Goal: Task Accomplishment & Management: Manage account settings

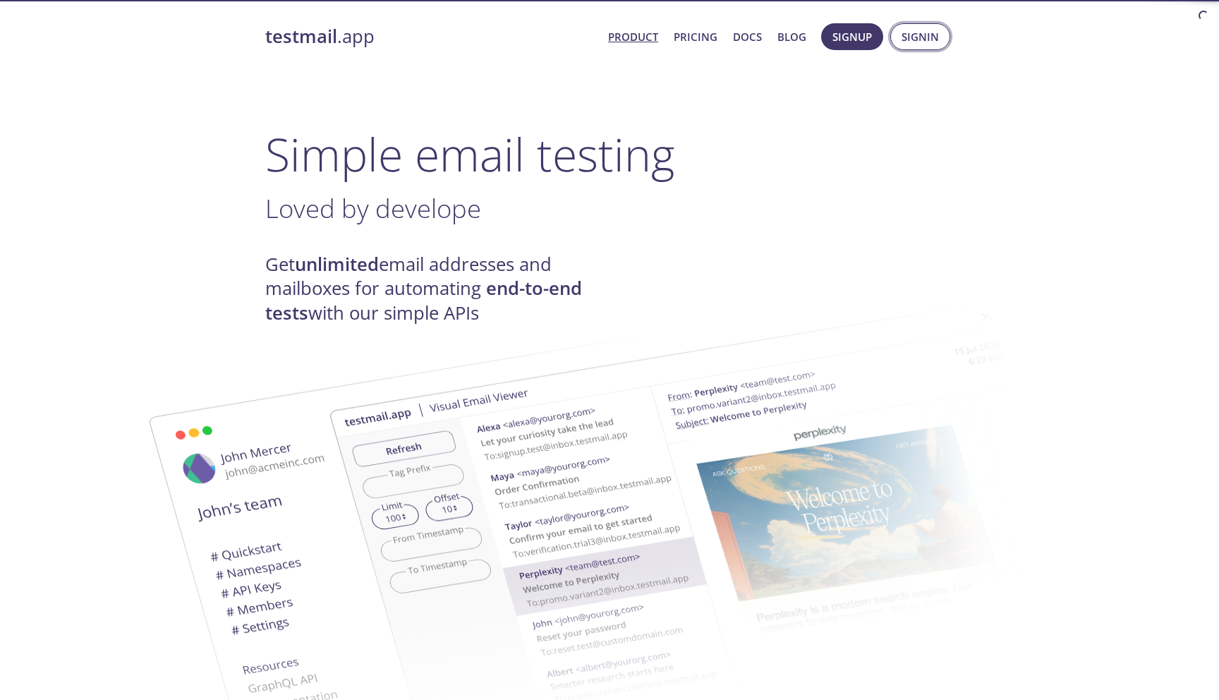
click at [900, 42] on button "Signin" at bounding box center [920, 36] width 60 height 27
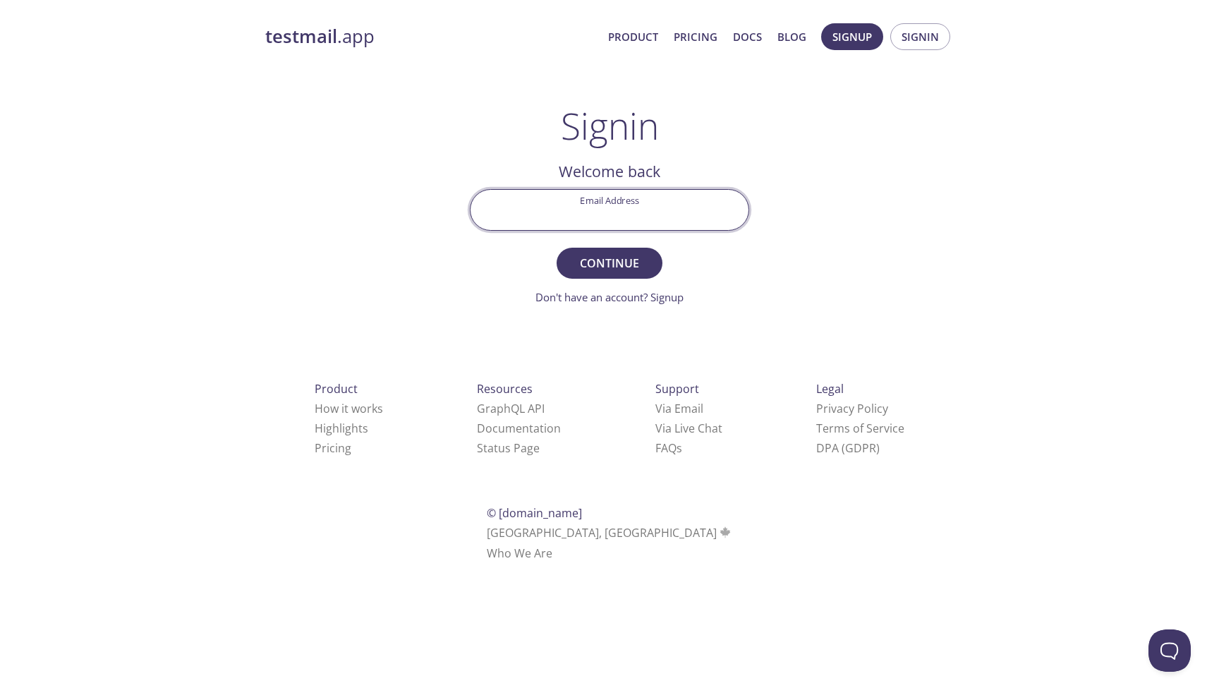
click at [624, 214] on input "Email Address" at bounding box center [610, 210] width 278 height 40
type input "[EMAIL_ADDRESS][DOMAIN_NAME]"
click at [598, 270] on span "Continue" at bounding box center [609, 263] width 75 height 20
click at [576, 214] on input "Signin Security Code" at bounding box center [610, 210] width 278 height 40
paste input "7HYEGLZ"
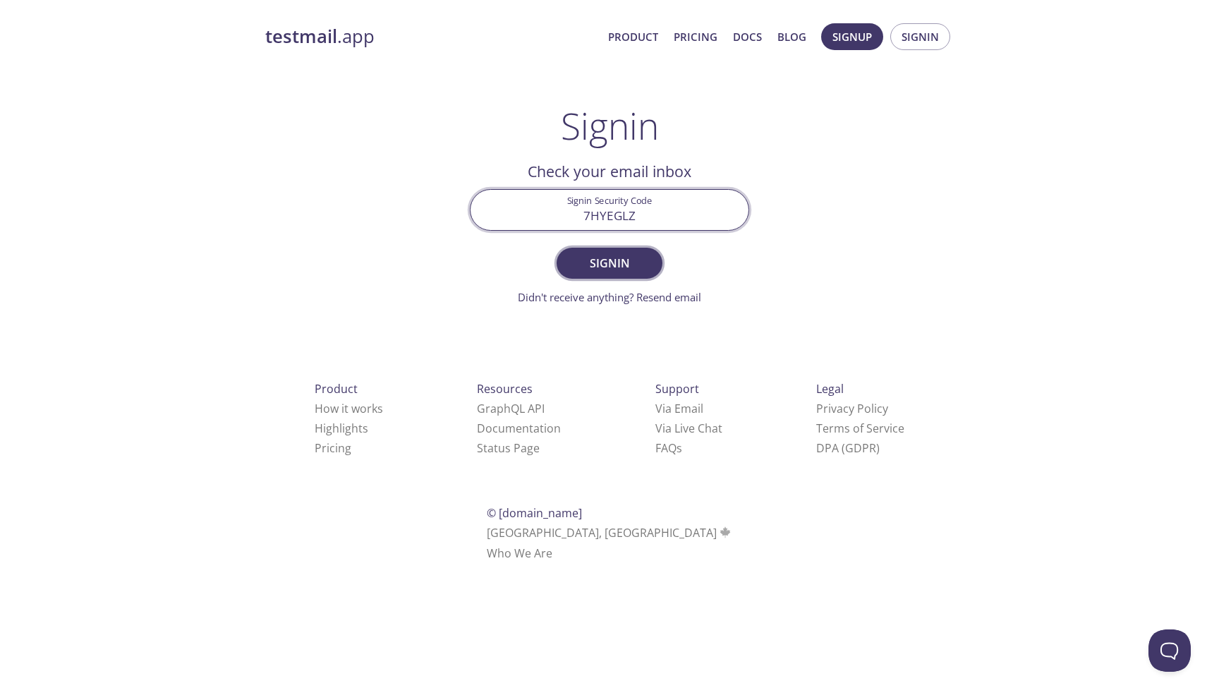
type input "7HYEGLZ"
click at [612, 265] on span "Signin" at bounding box center [609, 263] width 75 height 20
